Goal: Task Accomplishment & Management: Complete application form

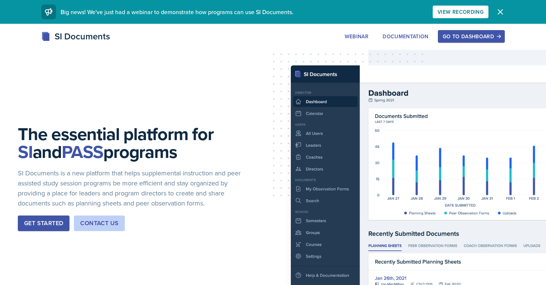
click at [475, 37] on div "Go to Dashboard" at bounding box center [471, 36] width 57 height 6
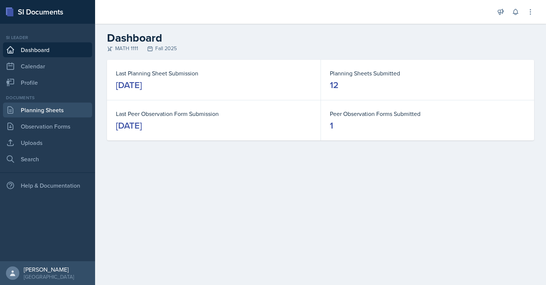
click at [27, 110] on link "Planning Sheets" at bounding box center [47, 109] width 89 height 15
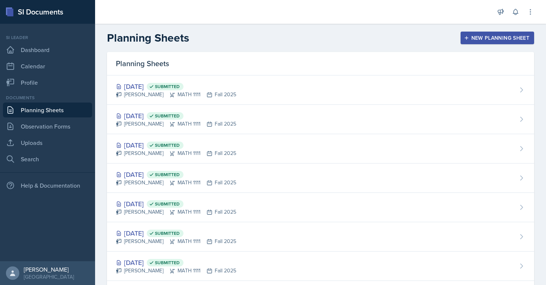
click at [501, 36] on div "New Planning Sheet" at bounding box center [497, 38] width 64 height 6
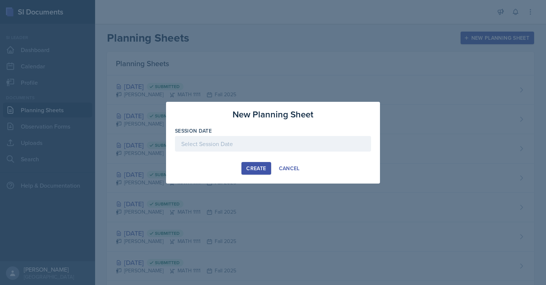
click at [285, 141] on div at bounding box center [273, 144] width 196 height 16
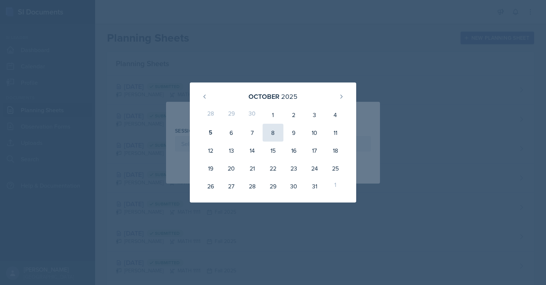
click at [275, 136] on div "8" at bounding box center [273, 133] width 21 height 18
type input "[DATE]"
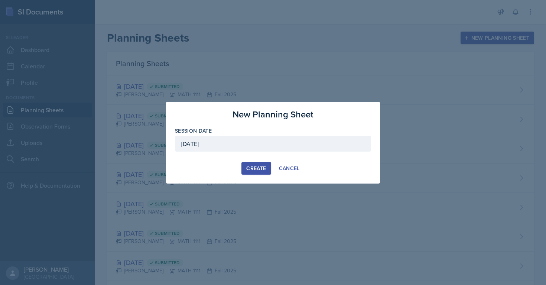
click at [263, 167] on div "Create" at bounding box center [256, 168] width 20 height 6
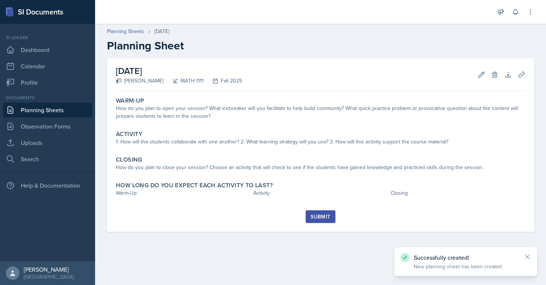
click at [72, 107] on link "Planning Sheets" at bounding box center [47, 109] width 89 height 15
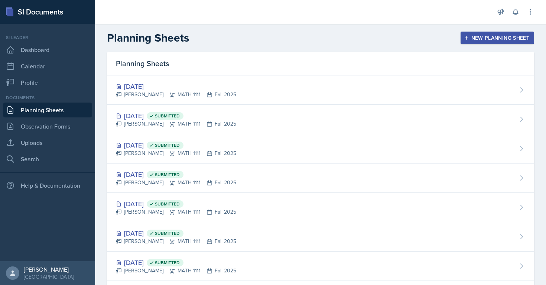
click at [509, 40] on div "New Planning Sheet" at bounding box center [497, 38] width 64 height 6
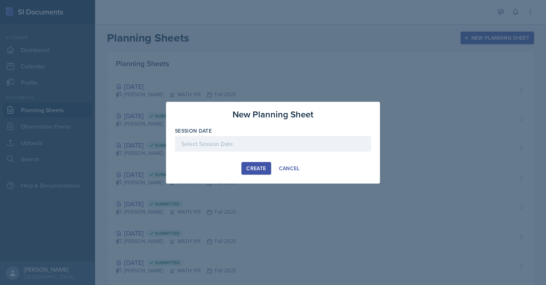
click at [309, 149] on div at bounding box center [273, 144] width 196 height 16
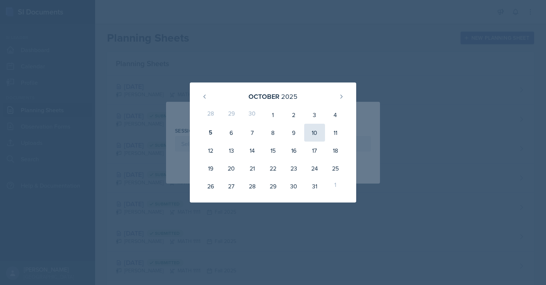
click at [308, 130] on div "10" at bounding box center [314, 133] width 21 height 18
type input "[DATE]"
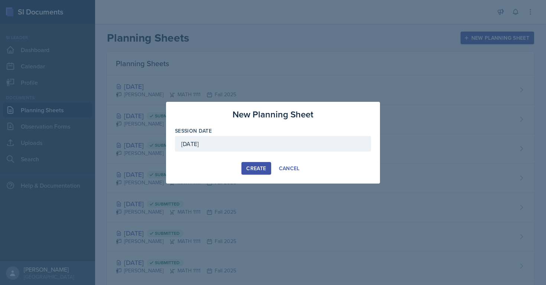
click at [252, 168] on div "Create" at bounding box center [256, 168] width 20 height 6
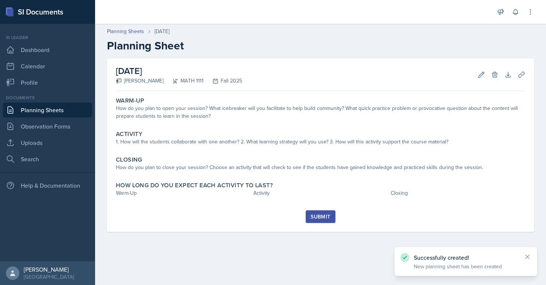
click at [70, 110] on link "Planning Sheets" at bounding box center [47, 109] width 89 height 15
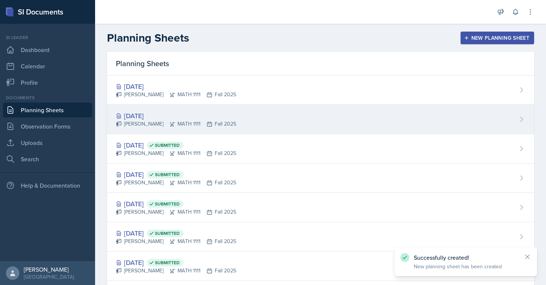
click at [166, 119] on div "[DATE]" at bounding box center [176, 116] width 120 height 10
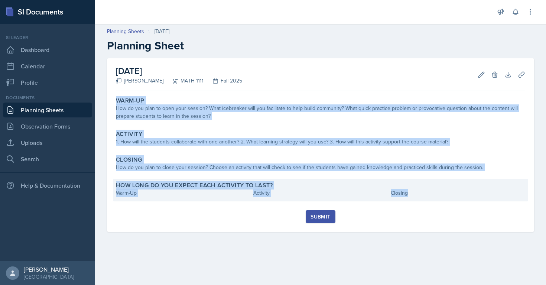
drag, startPoint x: 113, startPoint y: 102, endPoint x: 410, endPoint y: 193, distance: 310.9
click at [410, 193] on div "Warm-Up How do you plan to open your session? What icebreaker will you facilita…" at bounding box center [320, 152] width 409 height 116
copy div "Warm-Up How do you plan to open your session? What icebreaker will you facilita…"
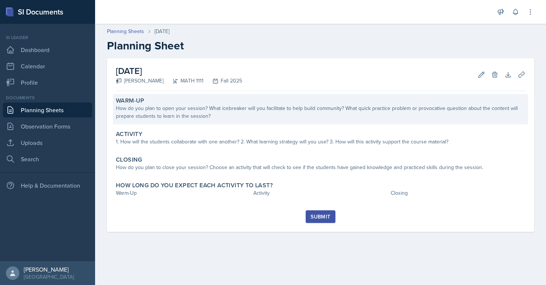
click at [127, 101] on label "Warm-Up" at bounding box center [130, 100] width 29 height 7
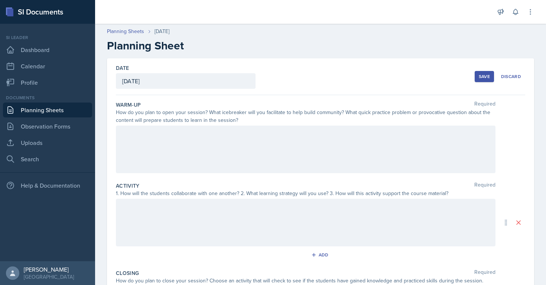
click at [136, 133] on div at bounding box center [305, 150] width 379 height 48
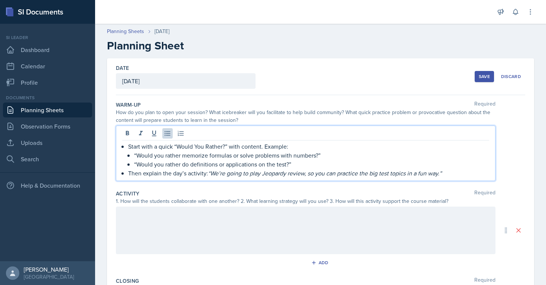
drag, startPoint x: 129, startPoint y: 147, endPoint x: 98, endPoint y: 135, distance: 33.6
click at [98, 135] on div "Date [DATE] [DATE] 28 29 30 1 2 3 4 5 6 7 8 9 10 11 12 13 14 15 16 17 18 19 20 …" at bounding box center [320, 235] width 451 height 354
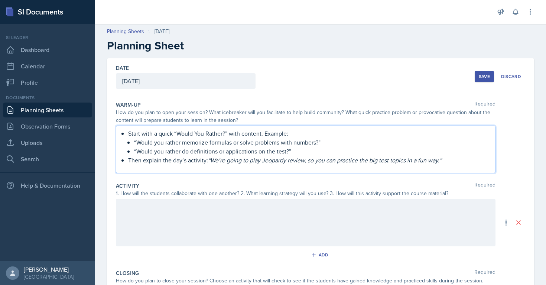
click at [128, 129] on li "Start with a quick “Would You Rather?” with content. Example: “Would you rather…" at bounding box center [308, 142] width 361 height 27
click at [128, 159] on li "Then explain the day’s activity: “We’re going to play Jeopardy review, so you c…" at bounding box center [308, 160] width 361 height 9
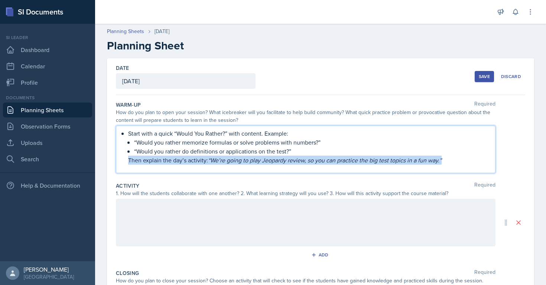
drag, startPoint x: 457, startPoint y: 160, endPoint x: 111, endPoint y: 160, distance: 346.1
click at [111, 160] on div "Date [DATE] [DATE] 28 29 30 1 2 3 4 5 6 7 8 9 10 11 12 13 14 15 16 17 18 19 20 …" at bounding box center [320, 222] width 427 height 328
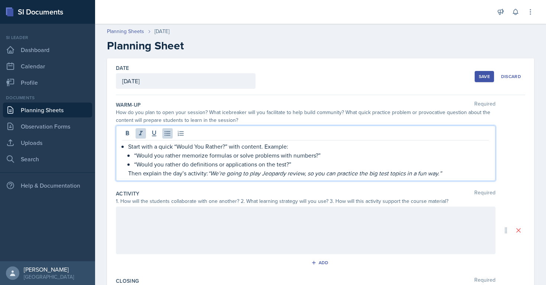
click at [293, 224] on div at bounding box center [305, 230] width 379 height 48
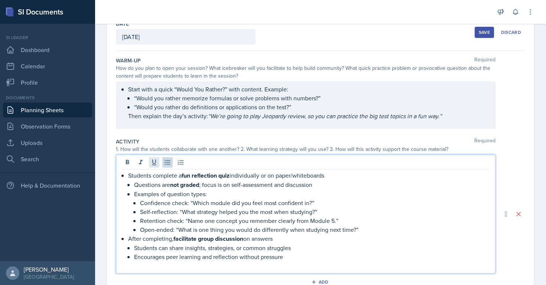
scroll to position [65, 0]
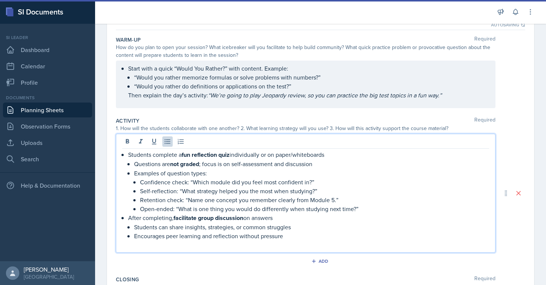
click at [360, 208] on p "Open-ended: “What is one thing you would do differently when studying next time…" at bounding box center [314, 208] width 349 height 9
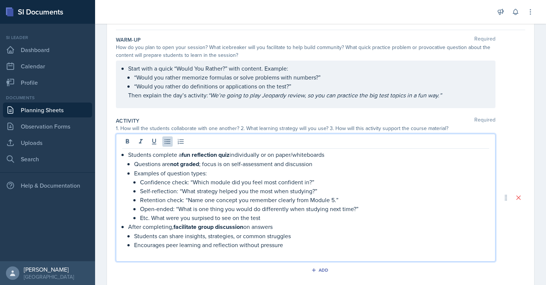
click at [196, 218] on p "Etc. What were you surpised to see on the test" at bounding box center [314, 217] width 349 height 9
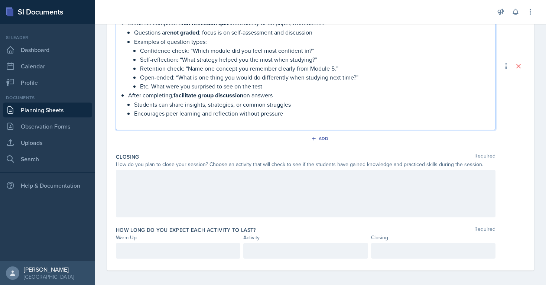
scroll to position [199, 0]
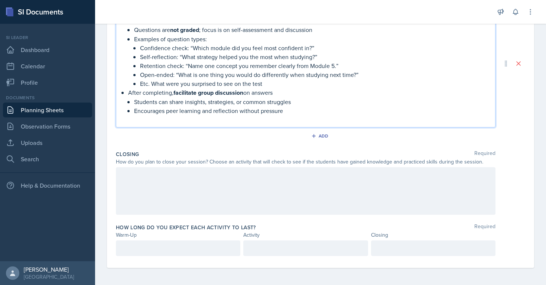
click at [127, 92] on div "Students complete a fun reflection quiz individually or on paper/whiteboards Qu…" at bounding box center [305, 70] width 367 height 108
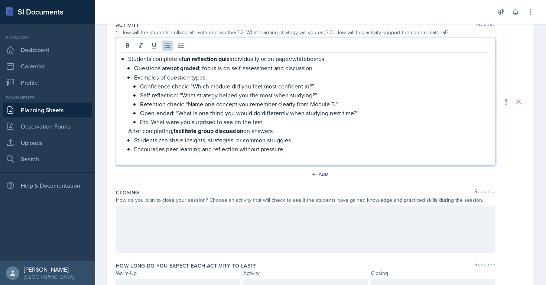
scroll to position [152, 0]
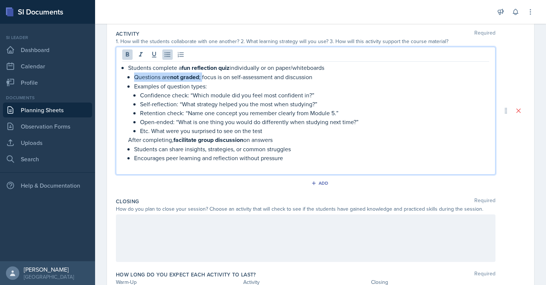
drag, startPoint x: 135, startPoint y: 79, endPoint x: 204, endPoint y: 76, distance: 69.1
click at [204, 76] on p "Questions are not graded ; focus is on self-assessment and discussion" at bounding box center [311, 76] width 355 height 9
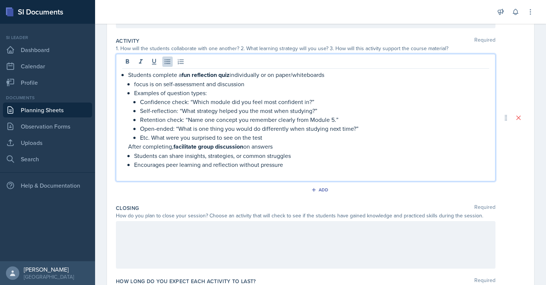
click at [180, 76] on p "Students complete a fun reflection quiz individually or on paper/whiteboards" at bounding box center [308, 74] width 361 height 9
click at [190, 74] on strong "fun reflection quiz" at bounding box center [211, 75] width 48 height 9
click at [163, 228] on div at bounding box center [305, 245] width 379 height 48
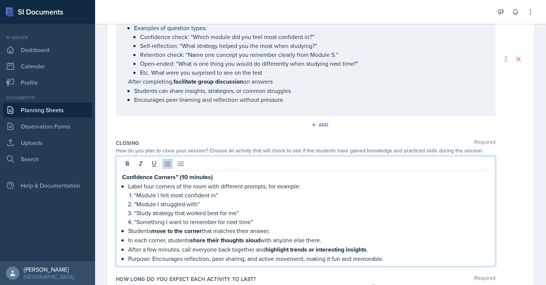
scroll to position [205, 0]
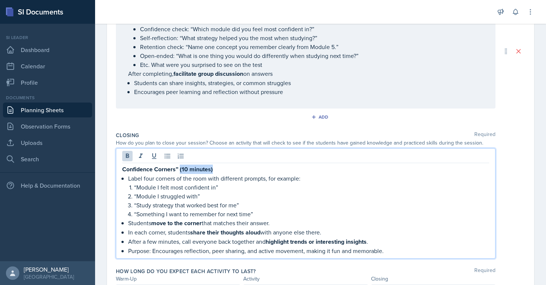
drag, startPoint x: 181, startPoint y: 169, endPoint x: 224, endPoint y: 169, distance: 43.4
click at [224, 169] on p "Confidence Corners” (10 minutes)" at bounding box center [305, 168] width 367 height 9
click at [126, 176] on div "Confidence Corners” Label four corners of the room with different prompts, for …" at bounding box center [305, 209] width 367 height 91
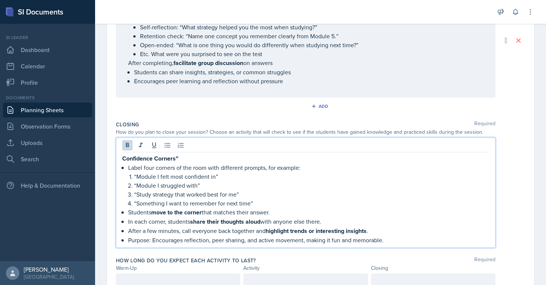
scroll to position [216, 0]
click at [180, 229] on p "After a few minutes, call everyone back together and highlight trends or intere…" at bounding box center [308, 229] width 361 height 9
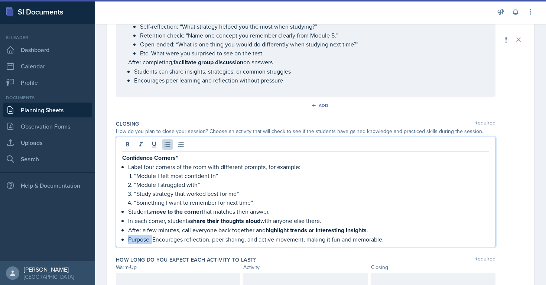
drag, startPoint x: 153, startPoint y: 240, endPoint x: 118, endPoint y: 236, distance: 35.1
click at [118, 238] on div "Confidence Corners” Label four corners of the room with different prompts, for …" at bounding box center [305, 192] width 379 height 110
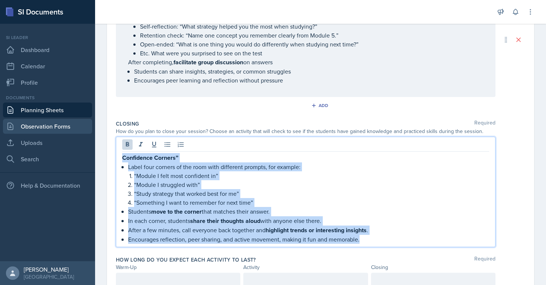
drag, startPoint x: 361, startPoint y: 234, endPoint x: 56, endPoint y: 121, distance: 324.5
click at [56, 121] on div "SI Documents Si leader Dashboard Calendar Profile Documents Planning Sheets Obs…" at bounding box center [273, 142] width 546 height 285
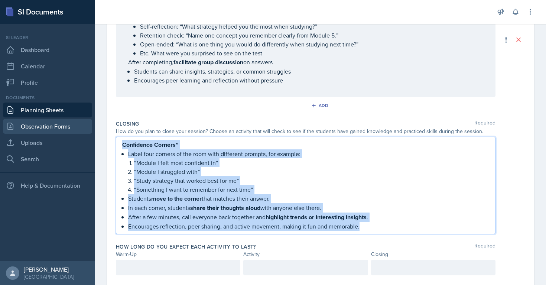
scroll to position [203, 0]
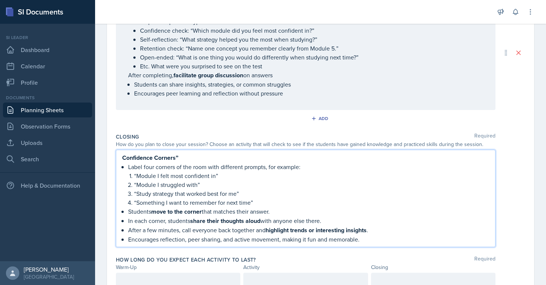
click at [162, 163] on p "Label four corners of the room with different prompts, for example:" at bounding box center [308, 166] width 361 height 9
click at [213, 191] on p "“Study strategy that worked best for me”" at bounding box center [311, 193] width 355 height 9
click at [189, 140] on div "How do you plan to close your session? Choose an activity that will check to se…" at bounding box center [305, 144] width 379 height 8
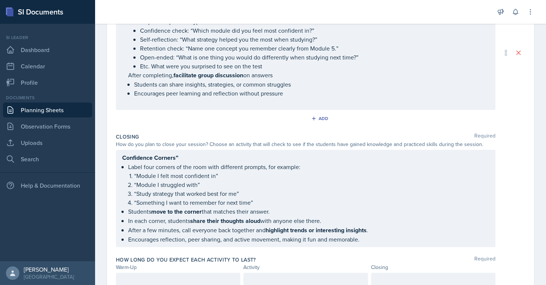
click at [193, 151] on div "Confidence Corners” Label four corners of the room with different prompts, for …" at bounding box center [305, 198] width 379 height 97
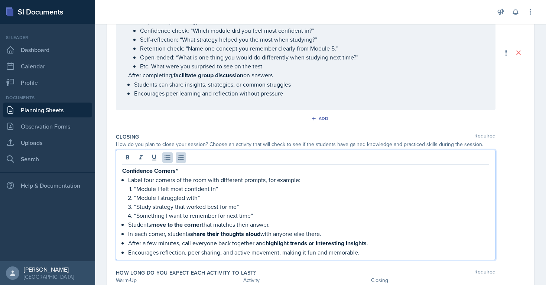
scroll to position [216, 0]
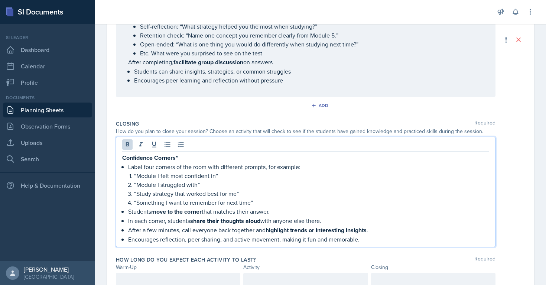
click at [184, 155] on p "Confidence Corners”" at bounding box center [305, 157] width 367 height 9
drag, startPoint x: 151, startPoint y: 210, endPoint x: 207, endPoint y: 210, distance: 55.3
click at [207, 210] on p "Students move to the corner that matches their answer." at bounding box center [308, 211] width 361 height 9
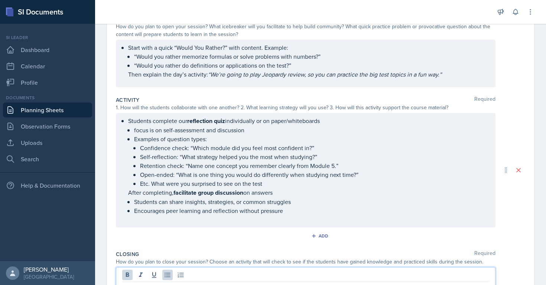
scroll to position [248, 0]
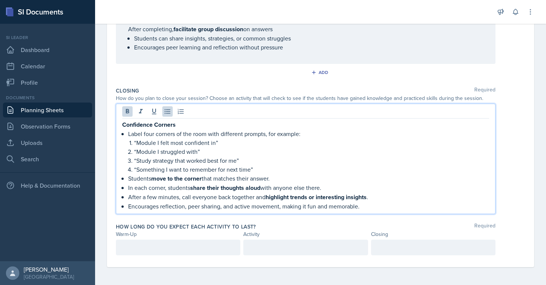
click at [128, 248] on p at bounding box center [178, 247] width 112 height 9
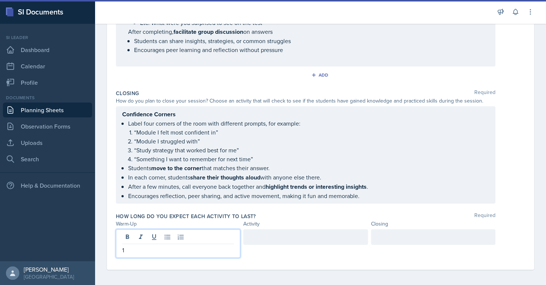
scroll to position [248, 0]
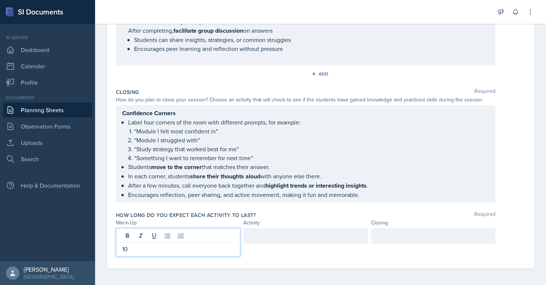
click at [381, 233] on div at bounding box center [433, 236] width 124 height 16
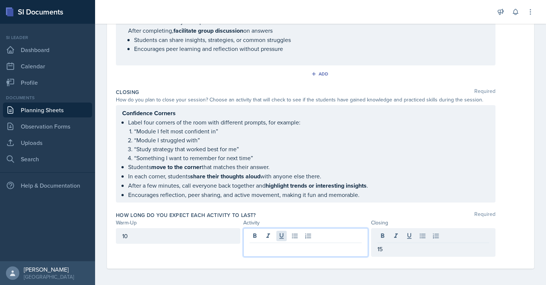
click at [278, 232] on div at bounding box center [305, 242] width 124 height 29
click at [387, 234] on div "15" at bounding box center [433, 236] width 124 height 16
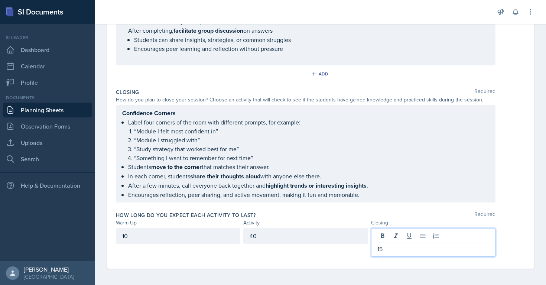
click at [301, 235] on div "40" at bounding box center [305, 236] width 124 height 16
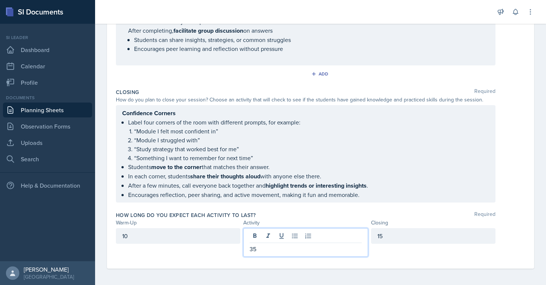
click at [304, 75] on div "Add" at bounding box center [320, 75] width 409 height 14
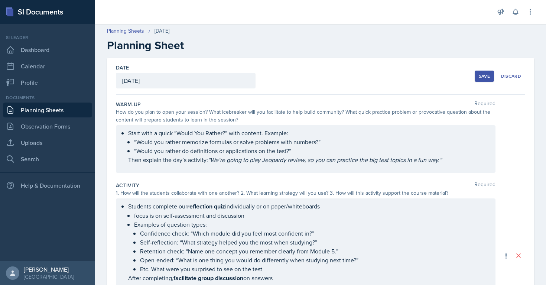
scroll to position [0, 0]
click at [485, 79] on div "Save" at bounding box center [484, 77] width 11 height 6
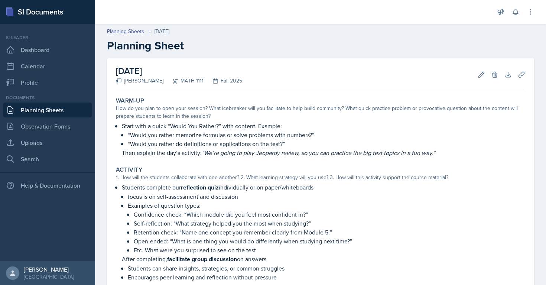
click at [479, 87] on div "[DATE] [PERSON_NAME] MATH 1111 Fall 2025 Edit Delete Download Uploads Autosaving" at bounding box center [320, 74] width 409 height 33
click at [479, 71] on icon at bounding box center [481, 74] width 7 height 7
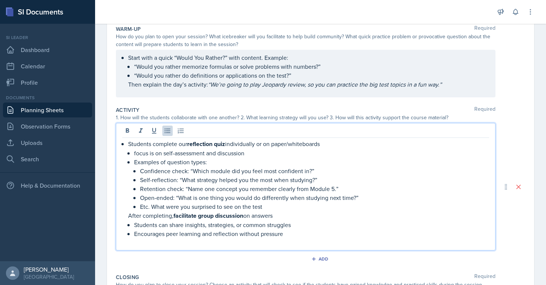
scroll to position [89, 0]
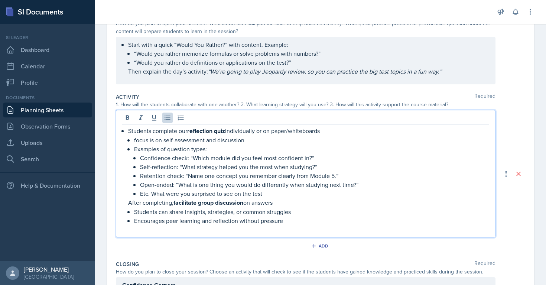
click at [234, 133] on p "Students complete our reflection quiz individually or on paper/whiteboards" at bounding box center [308, 130] width 361 height 9
click at [234, 130] on p "Students complete our reflection quiz or on paper/whiteboards" at bounding box center [308, 130] width 361 height 9
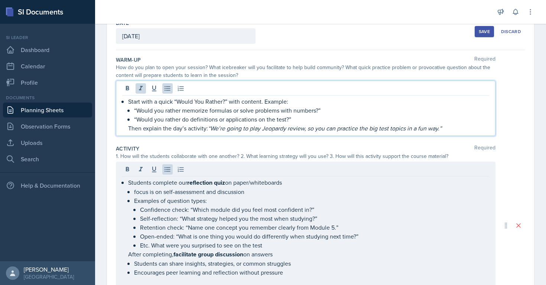
scroll to position [53, 0]
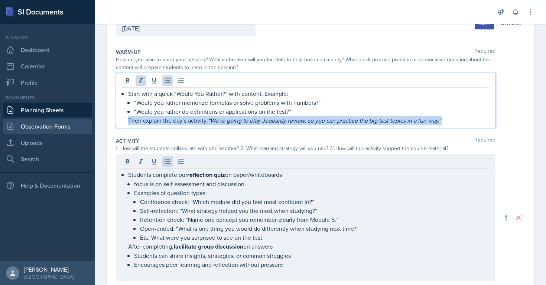
drag, startPoint x: 445, startPoint y: 117, endPoint x: 89, endPoint y: 124, distance: 355.8
click at [89, 124] on div "SI Documents Si leader Dashboard Calendar Profile Documents Planning Sheets Obs…" at bounding box center [273, 142] width 546 height 285
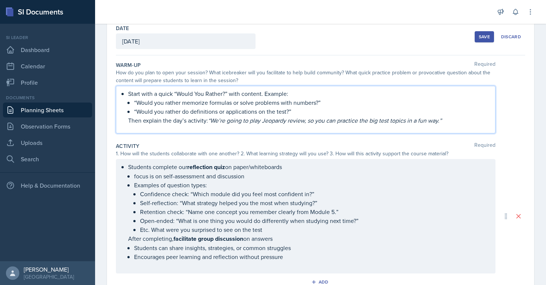
click at [208, 113] on p "“Would you rather do definitions or applications on the test?”" at bounding box center [311, 111] width 355 height 9
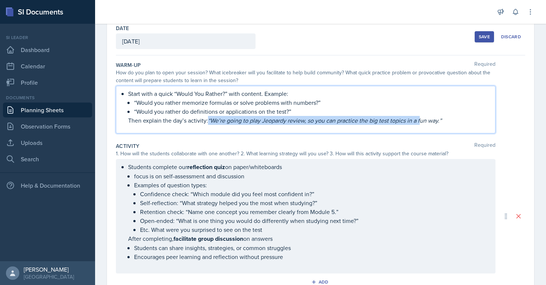
drag, startPoint x: 208, startPoint y: 123, endPoint x: 424, endPoint y: 122, distance: 216.1
click at [423, 123] on p "Then explain the day’s activity: “We’re going to play Jeopardy review, so you c…" at bounding box center [308, 120] width 361 height 9
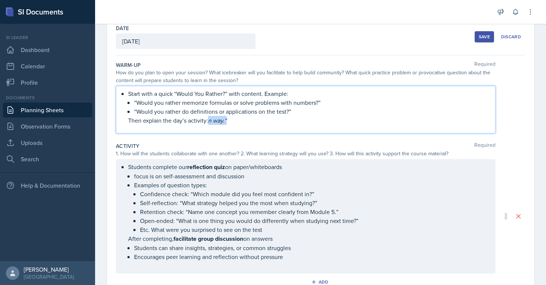
drag, startPoint x: 231, startPoint y: 123, endPoint x: 209, endPoint y: 122, distance: 21.2
click at [209, 122] on p "Then explain the day’s activity: n way.”" at bounding box center [308, 120] width 361 height 9
click at [487, 39] on div "Save" at bounding box center [484, 37] width 11 height 6
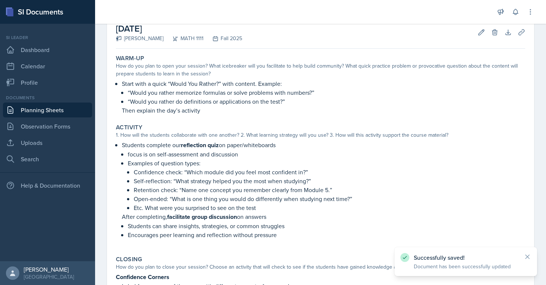
scroll to position [205, 0]
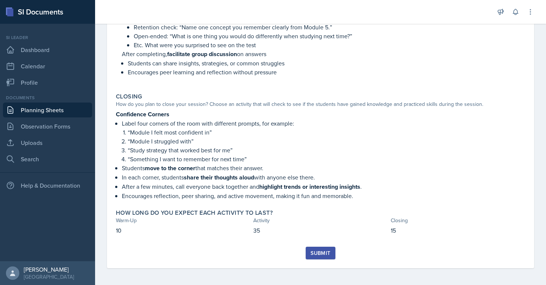
click at [318, 253] on div "Submit" at bounding box center [320, 253] width 20 height 6
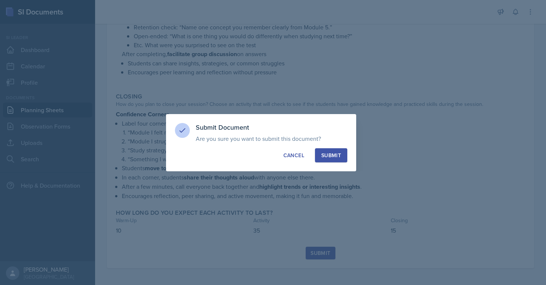
click at [322, 153] on div "Submit" at bounding box center [331, 154] width 20 height 7
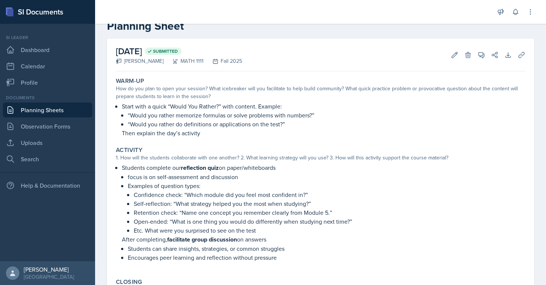
scroll to position [0, 0]
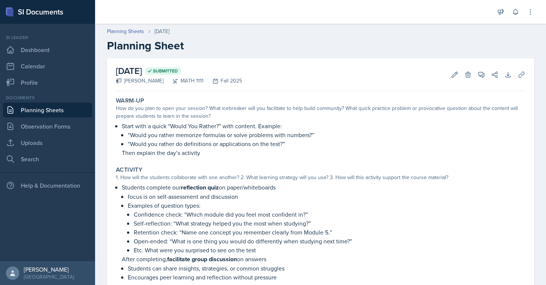
click at [86, 112] on link "Planning Sheets" at bounding box center [47, 109] width 89 height 15
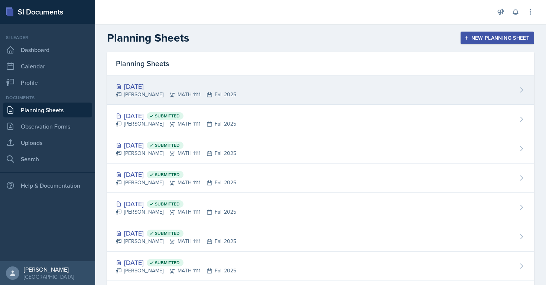
click at [154, 94] on div "[PERSON_NAME] MATH 1111 Fall 2025" at bounding box center [176, 95] width 120 height 8
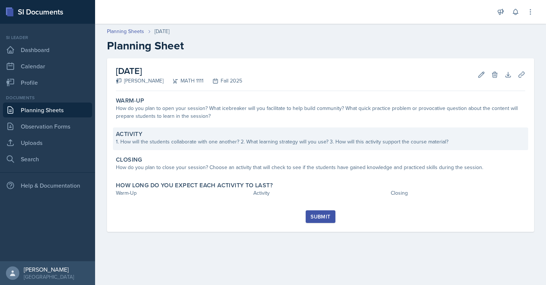
click at [128, 147] on div "Activity 1. How will the students collaborate with one another? 2. What learnin…" at bounding box center [320, 138] width 415 height 23
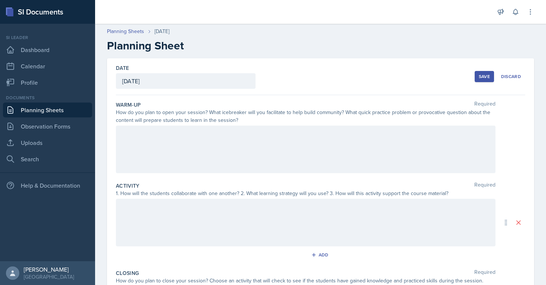
click at [158, 216] on div at bounding box center [305, 223] width 379 height 48
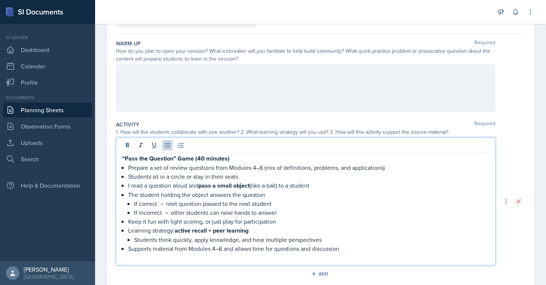
scroll to position [74, 0]
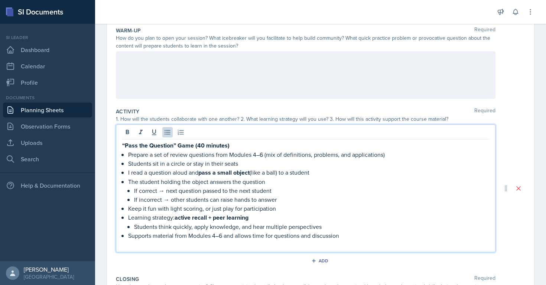
click at [123, 144] on strong "“Pass the Question” Game (40 minutes)" at bounding box center [175, 145] width 107 height 9
click at [172, 143] on strong "Pass the Question” Game (40 minutes)" at bounding box center [174, 145] width 105 height 9
drag, startPoint x: 190, startPoint y: 145, endPoint x: 373, endPoint y: 109, distance: 187.0
click at [363, 122] on div "Activity Required 1. How will the students collaborate with one another? 2. Wha…" at bounding box center [320, 188] width 409 height 167
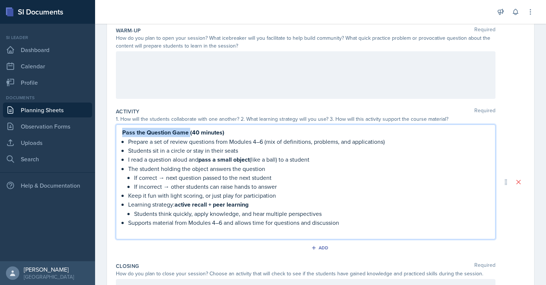
scroll to position [61, 0]
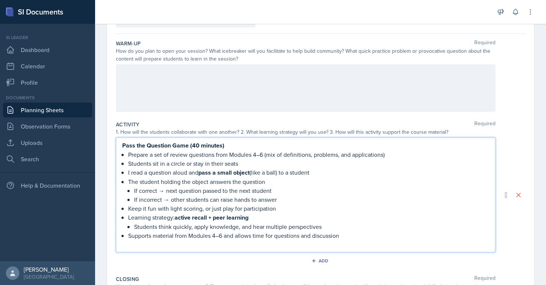
click at [260, 154] on p "Prepare a set of review questions from Modules 4–6 (mix of definitions, problem…" at bounding box center [308, 154] width 361 height 9
click at [189, 144] on strong "Pass the Question Game (40 minutes)" at bounding box center [173, 145] width 102 height 9
drag, startPoint x: 189, startPoint y: 144, endPoint x: 212, endPoint y: 145, distance: 22.7
click at [212, 145] on strong "Pass the Question Game (40 minutes)" at bounding box center [173, 145] width 102 height 9
drag, startPoint x: 258, startPoint y: 156, endPoint x: 393, endPoint y: 151, distance: 135.2
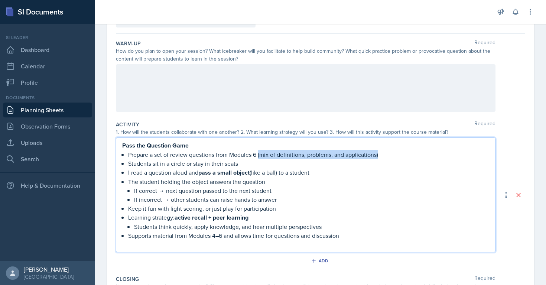
click at [393, 151] on p "Prepare a set of review questions from Modules 6 (mix of definitions, problems,…" at bounding box center [308, 154] width 361 height 9
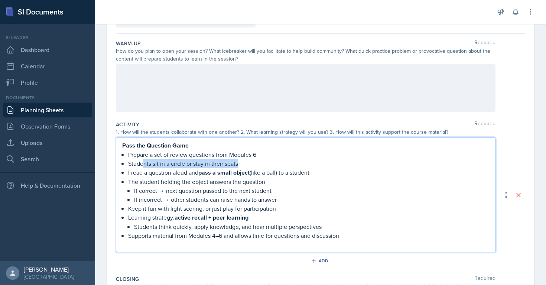
drag, startPoint x: 242, startPoint y: 162, endPoint x: 147, endPoint y: 166, distance: 94.4
click at [147, 166] on p "Students sit in a circle or stay in their seats" at bounding box center [308, 163] width 361 height 9
click at [173, 168] on p "I read a question aloud and pass a small object (like a ball) to a student" at bounding box center [308, 172] width 361 height 9
click at [177, 162] on p "Students sit in a circle or stay in their seats" at bounding box center [308, 163] width 361 height 9
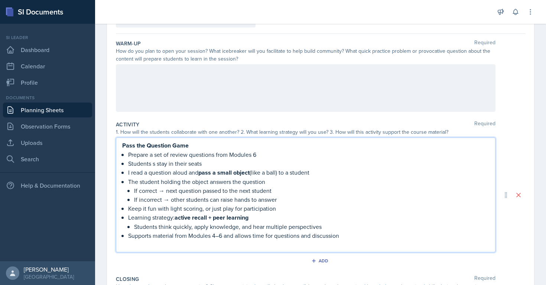
click at [164, 163] on p "Students s stay in their seats" at bounding box center [308, 163] width 361 height 9
drag, startPoint x: 318, startPoint y: 173, endPoint x: 127, endPoint y: 174, distance: 190.9
click at [127, 174] on div "Pass the Question Game Prepare a set of review questions from Modules 6 Student…" at bounding box center [305, 195] width 367 height 108
click at [194, 174] on p "I read a question aloud and pass a small object (like a ball) to a student" at bounding box center [308, 172] width 361 height 9
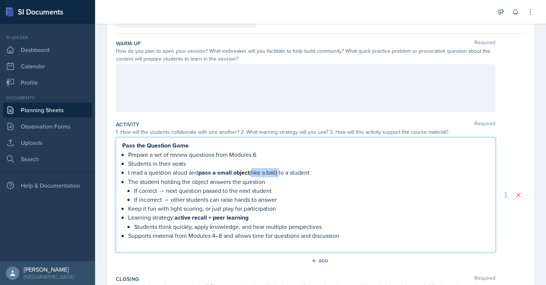
drag, startPoint x: 280, startPoint y: 172, endPoint x: 252, endPoint y: 170, distance: 27.5
click at [253, 170] on p "I read a question aloud and pass a small object (like a ball) to a student" at bounding box center [308, 172] width 361 height 9
click at [219, 235] on p "Supports material from Modules 4–6 and allows time for questions and discussion" at bounding box center [308, 234] width 361 height 9
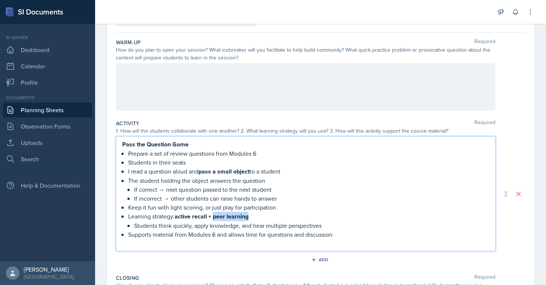
drag, startPoint x: 215, startPoint y: 214, endPoint x: 268, endPoint y: 216, distance: 52.8
click at [268, 216] on p "Learning strategy: active recall + peer learning" at bounding box center [308, 216] width 361 height 9
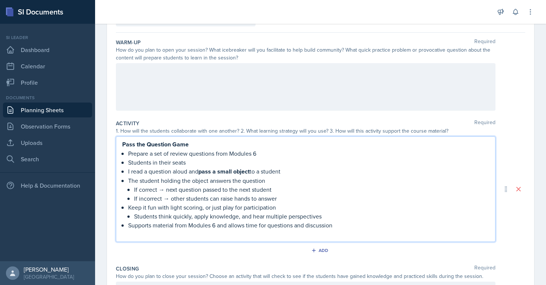
click at [123, 216] on div "Pass the Question Game Prepare a set of review questions from Modules 6 Student…" at bounding box center [305, 189] width 367 height 99
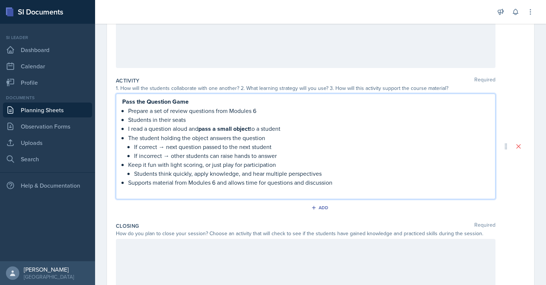
scroll to position [157, 0]
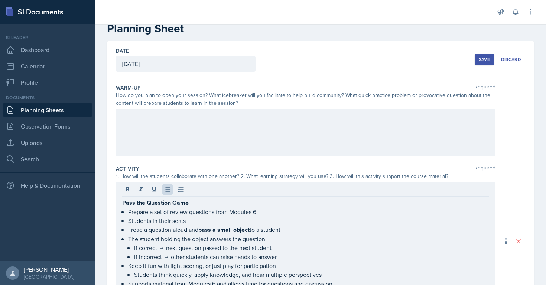
click at [133, 129] on div at bounding box center [305, 132] width 379 height 48
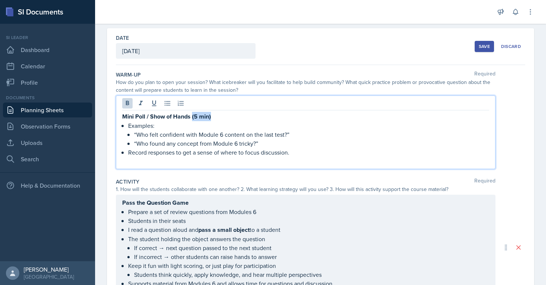
drag, startPoint x: 213, startPoint y: 115, endPoint x: 193, endPoint y: 117, distance: 20.1
click at [193, 117] on p "Mini Poll / Show of Hands (5 min)" at bounding box center [305, 116] width 367 height 9
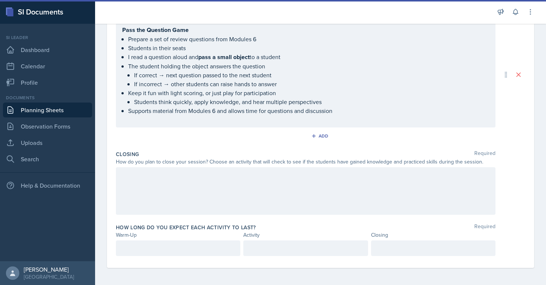
click at [159, 240] on div at bounding box center [178, 248] width 124 height 16
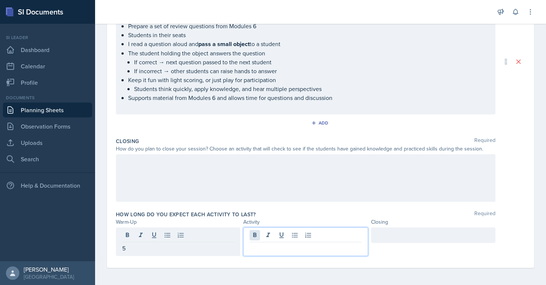
click at [260, 237] on div at bounding box center [305, 241] width 124 height 29
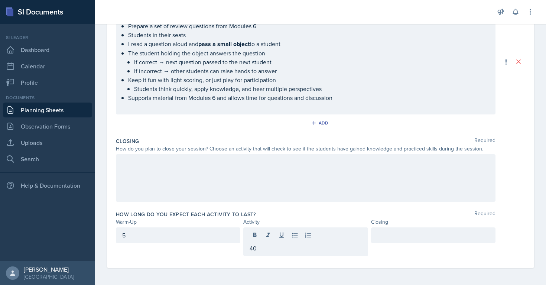
click at [231, 175] on div at bounding box center [305, 178] width 379 height 48
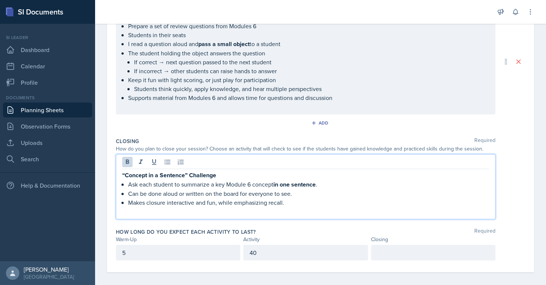
click at [124, 173] on strong "“Concept in a Sentence” Challenge" at bounding box center [169, 175] width 94 height 9
click at [186, 174] on strong "Concept in a Sentence” Challenge" at bounding box center [167, 175] width 91 height 9
click at [405, 258] on div at bounding box center [433, 253] width 124 height 16
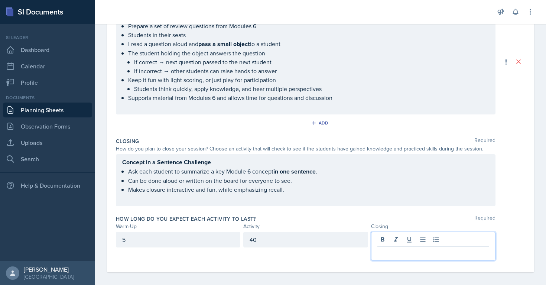
scroll to position [207, 0]
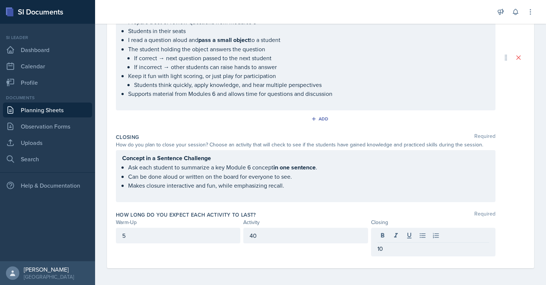
click at [257, 239] on div "40" at bounding box center [305, 236] width 124 height 16
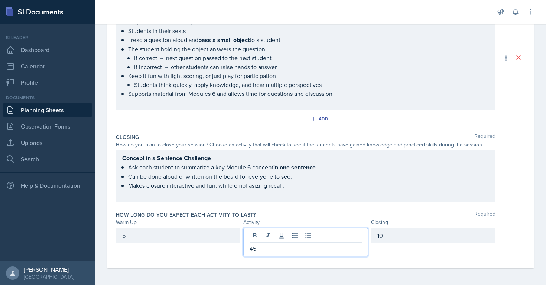
click at [414, 161] on p "Concept in a Sentence Challenge" at bounding box center [305, 157] width 367 height 9
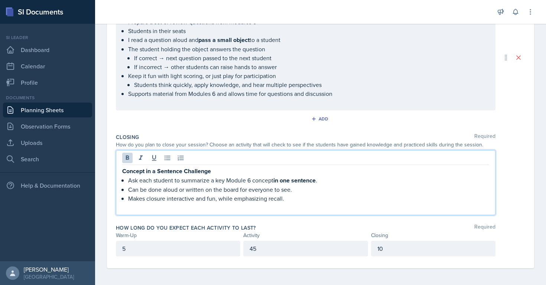
click at [303, 198] on p "Makes closure interactive and fun, while emphasizing recall." at bounding box center [308, 198] width 361 height 9
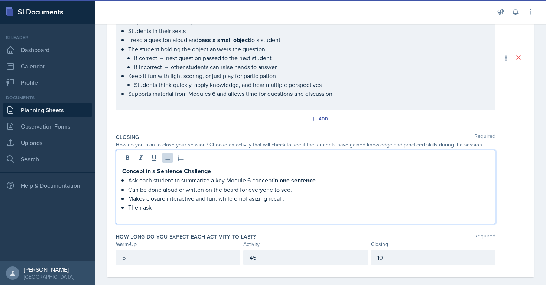
click at [142, 206] on p "Then ask" at bounding box center [308, 207] width 361 height 9
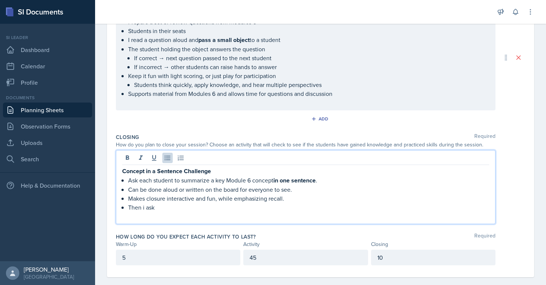
click at [170, 207] on p "Then i ask" at bounding box center [308, 207] width 361 height 9
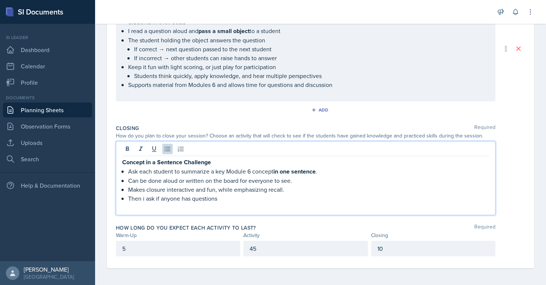
scroll to position [0, 0]
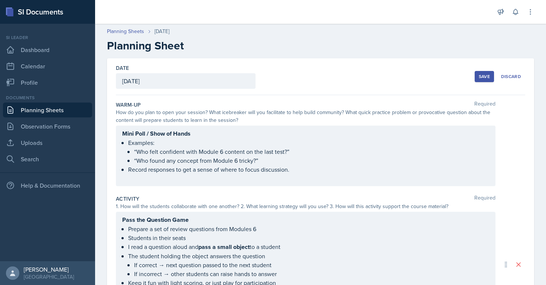
click at [480, 80] on button "Save" at bounding box center [484, 76] width 19 height 11
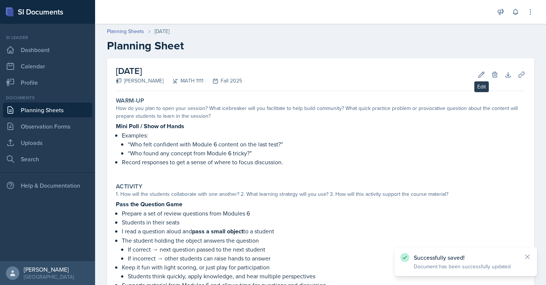
scroll to position [175, 0]
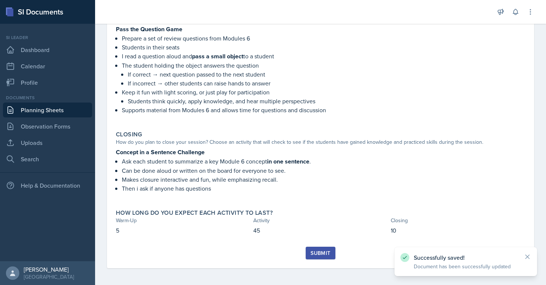
click at [328, 250] on div "Submit" at bounding box center [320, 253] width 20 height 6
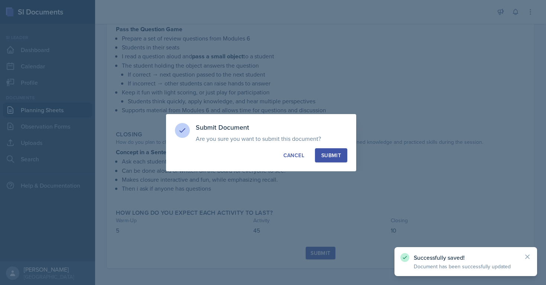
click at [328, 160] on button "Submit" at bounding box center [331, 155] width 32 height 14
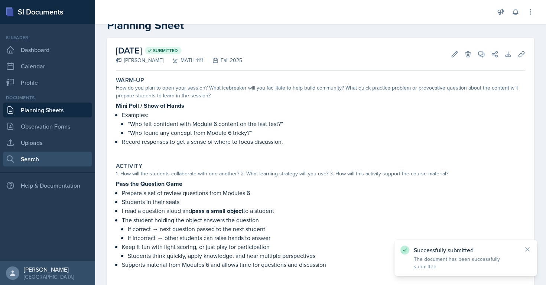
scroll to position [0, 0]
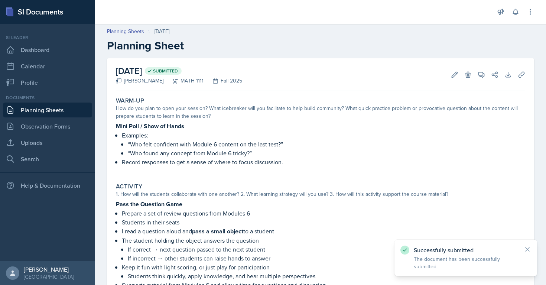
click at [44, 101] on div "Documents" at bounding box center [47, 97] width 89 height 7
click at [48, 114] on link "Planning Sheets" at bounding box center [47, 109] width 89 height 15
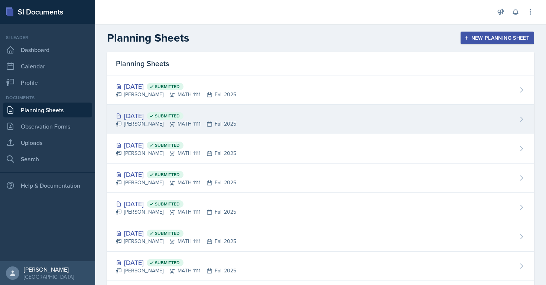
click at [204, 120] on div "[PERSON_NAME] MATH 1111 Fall 2025" at bounding box center [176, 124] width 120 height 8
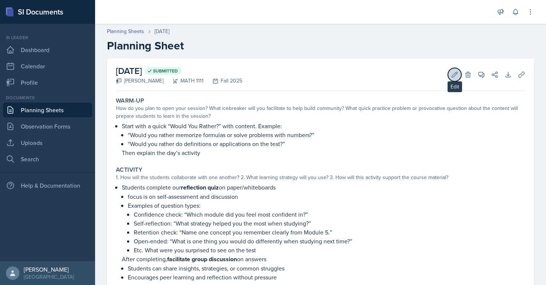
click at [453, 73] on icon at bounding box center [454, 74] width 7 height 7
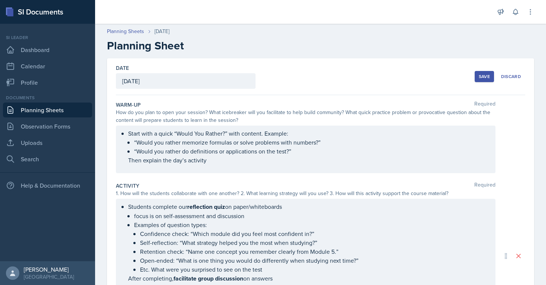
scroll to position [235, 0]
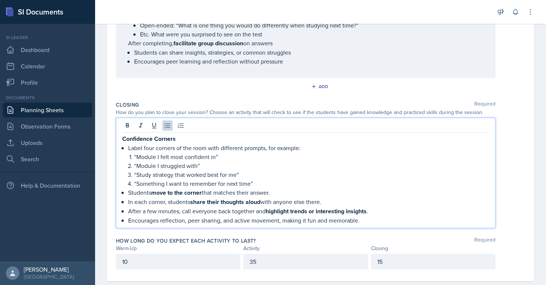
click at [370, 216] on p "Encourages reflection, peer sharing, and active movement, making it fun and mem…" at bounding box center [308, 220] width 361 height 9
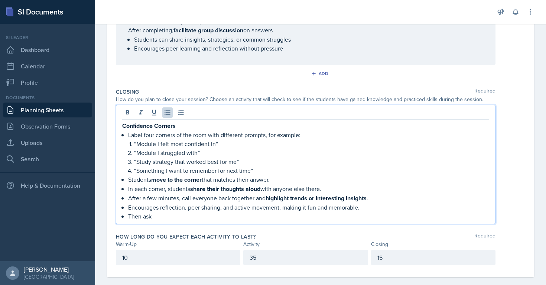
click at [142, 217] on p "Then ask" at bounding box center [308, 216] width 361 height 9
click at [161, 216] on p "Then i ask" at bounding box center [308, 216] width 361 height 9
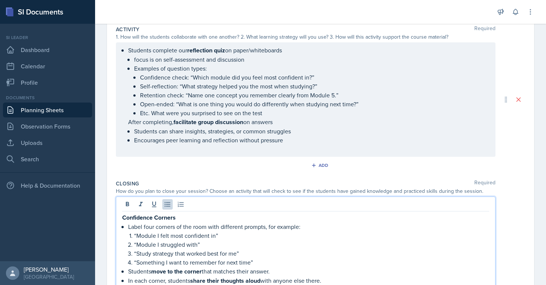
scroll to position [0, 0]
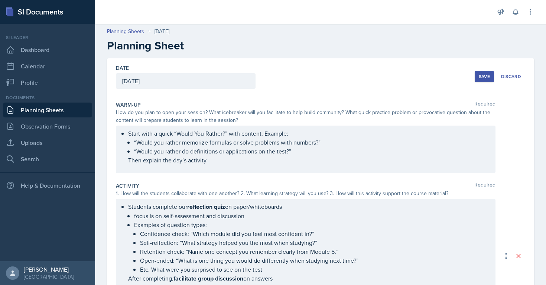
click at [482, 72] on button "Save" at bounding box center [484, 76] width 19 height 11
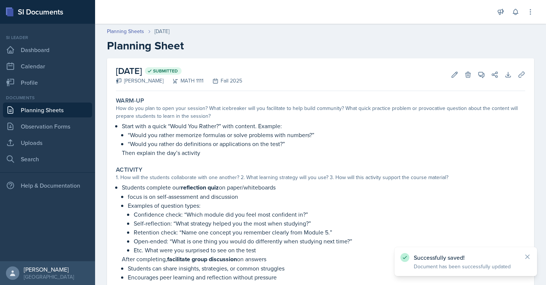
click at [52, 105] on link "Planning Sheets" at bounding box center [47, 109] width 89 height 15
